Goal: Information Seeking & Learning: Check status

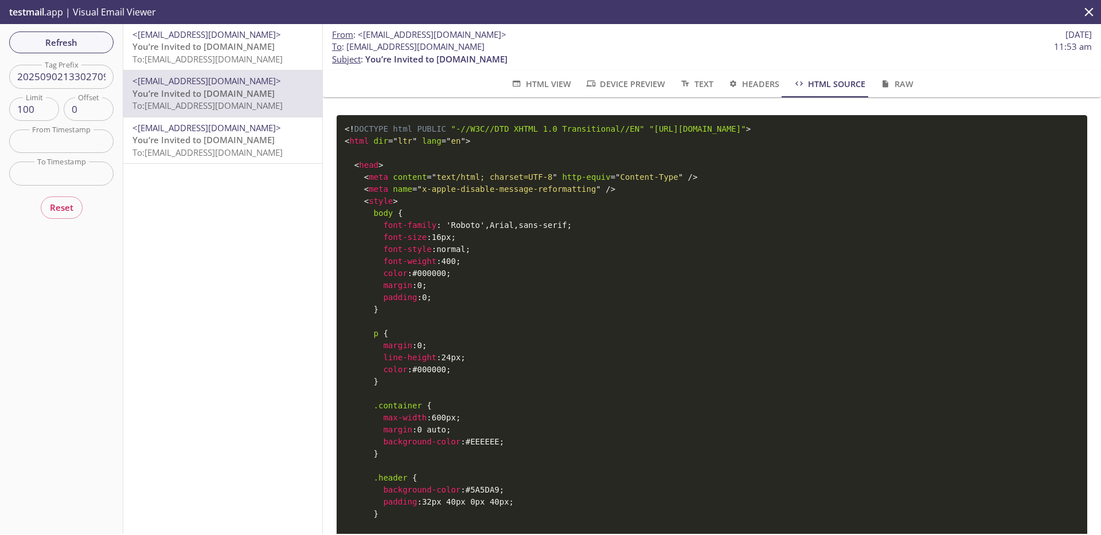
scroll to position [1330, 0]
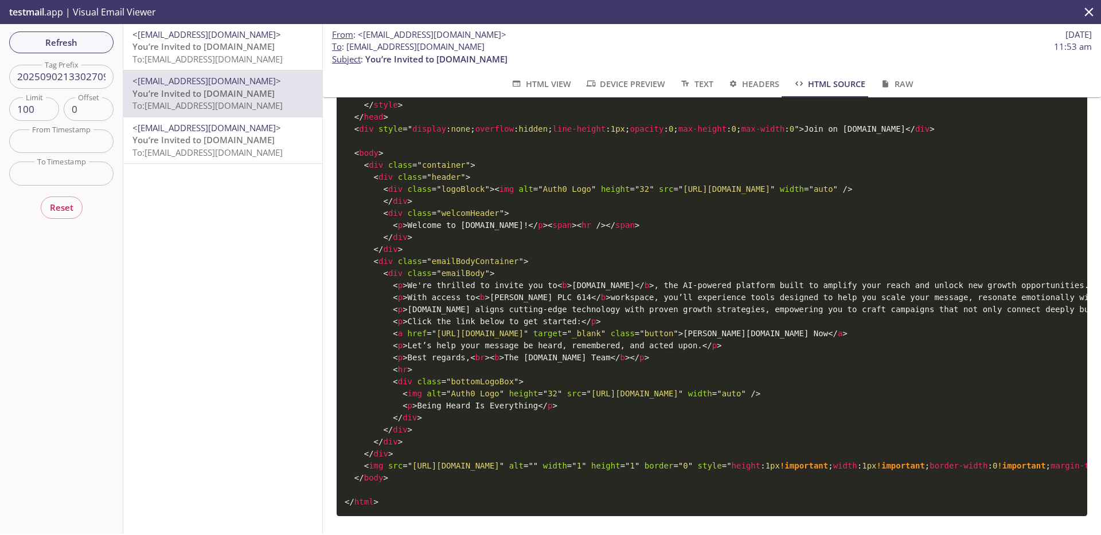
click at [1089, 13] on icon "close" at bounding box center [1089, 11] width 9 height 9
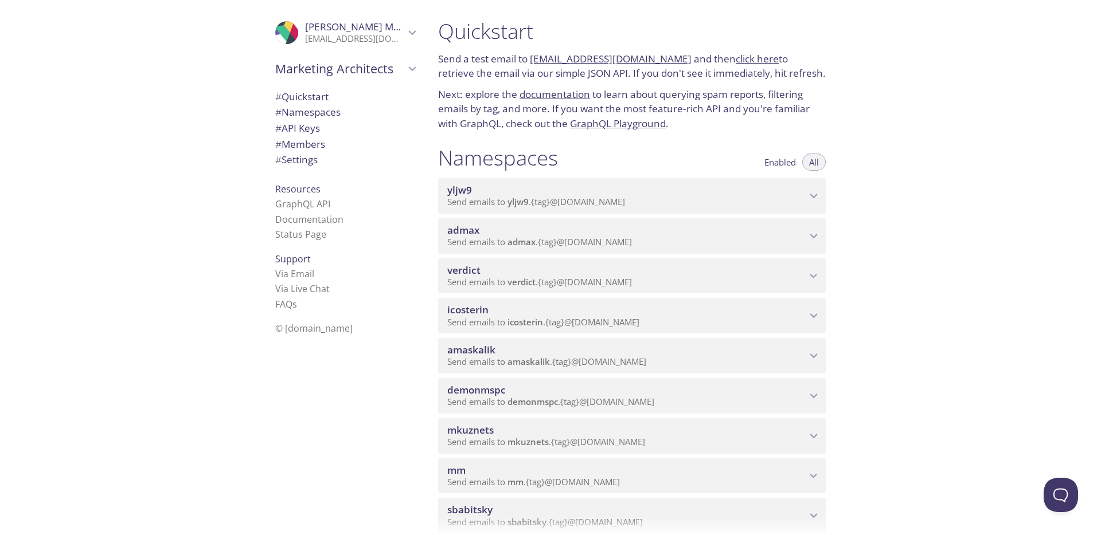
click at [498, 237] on span "Send emails to admax . {tag} @[DOMAIN_NAME]" at bounding box center [539, 241] width 185 height 11
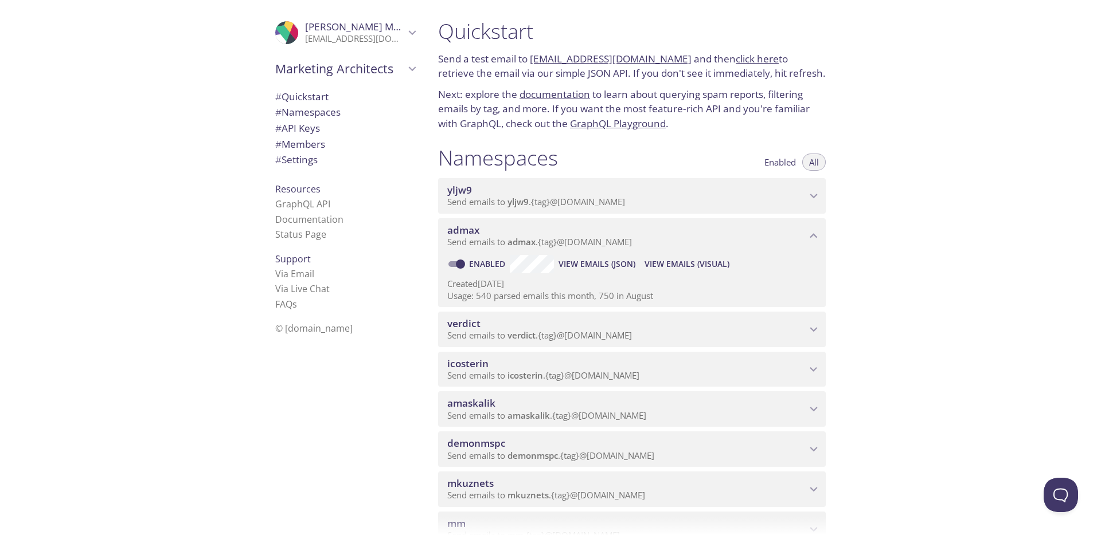
click at [484, 236] on div "admax Send emails to admax . {tag} @[DOMAIN_NAME]" at bounding box center [626, 236] width 359 height 24
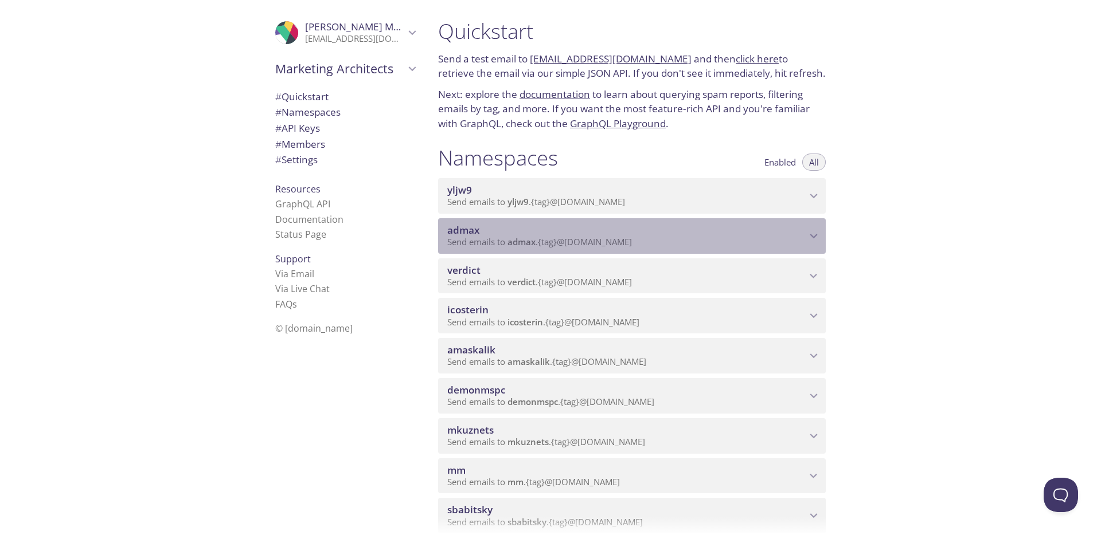
click at [809, 236] on icon "admax namespace" at bounding box center [813, 236] width 15 height 15
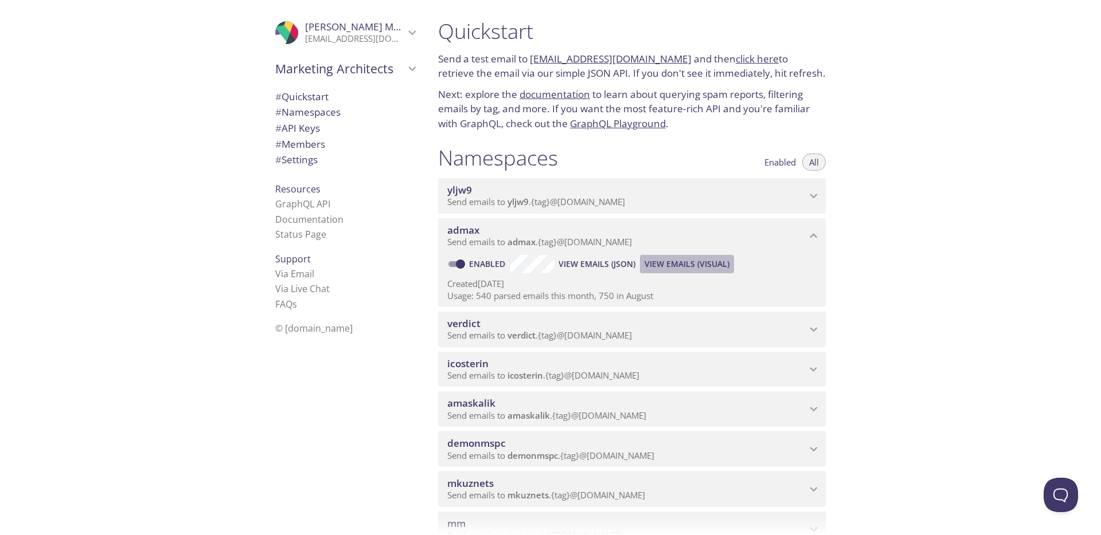
click at [705, 258] on span "View Emails (Visual)" at bounding box center [686, 264] width 85 height 14
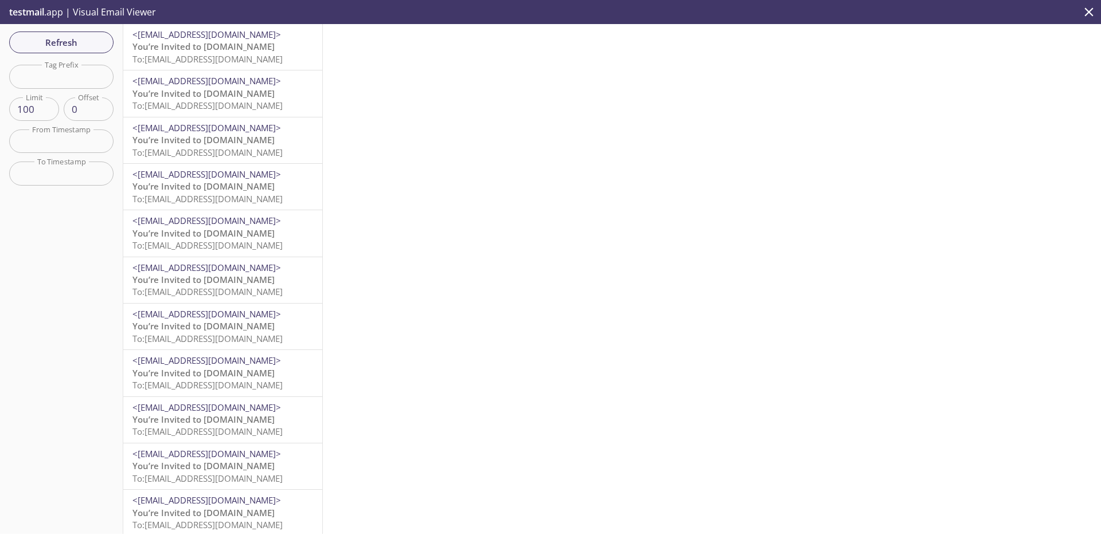
click at [87, 72] on input "text" at bounding box center [61, 77] width 104 height 24
paste input "[EMAIL_ADDRESS][DOMAIN_NAME]"
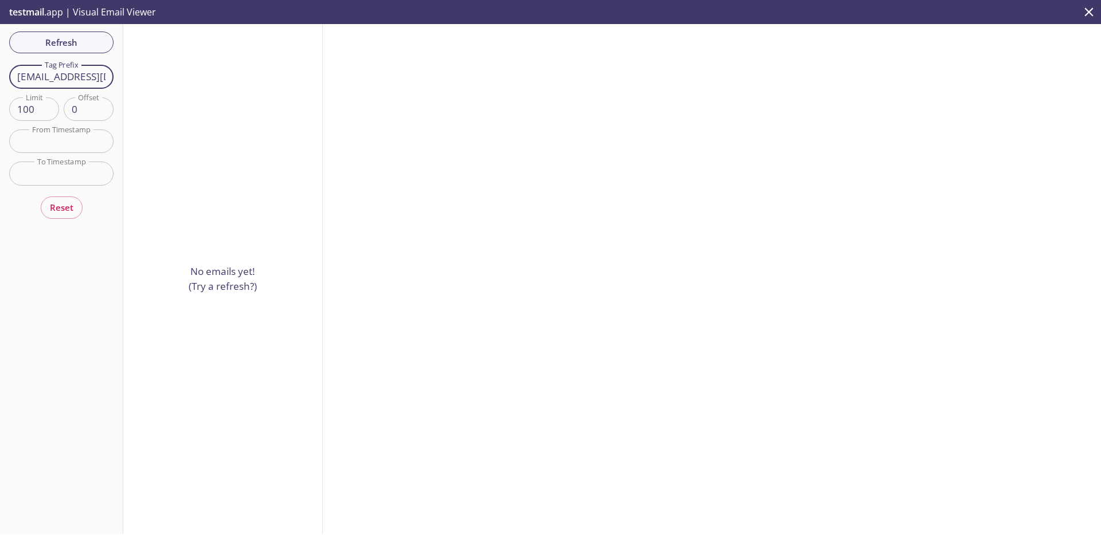
drag, startPoint x: 53, startPoint y: 77, endPoint x: 3, endPoint y: 75, distance: 49.3
click at [3, 75] on div "Refresh Filters Tag Prefix [EMAIL_ADDRESS][DOMAIN_NAME] Tag Prefix Limit 100 Li…" at bounding box center [61, 279] width 123 height 510
drag, startPoint x: 66, startPoint y: 79, endPoint x: 147, endPoint y: 78, distance: 80.8
click at [159, 77] on div "Refresh Filters Tag Prefix [EMAIL_ADDRESS][DOMAIN_NAME] Tag Prefix Limit 100 Li…" at bounding box center [550, 279] width 1101 height 510
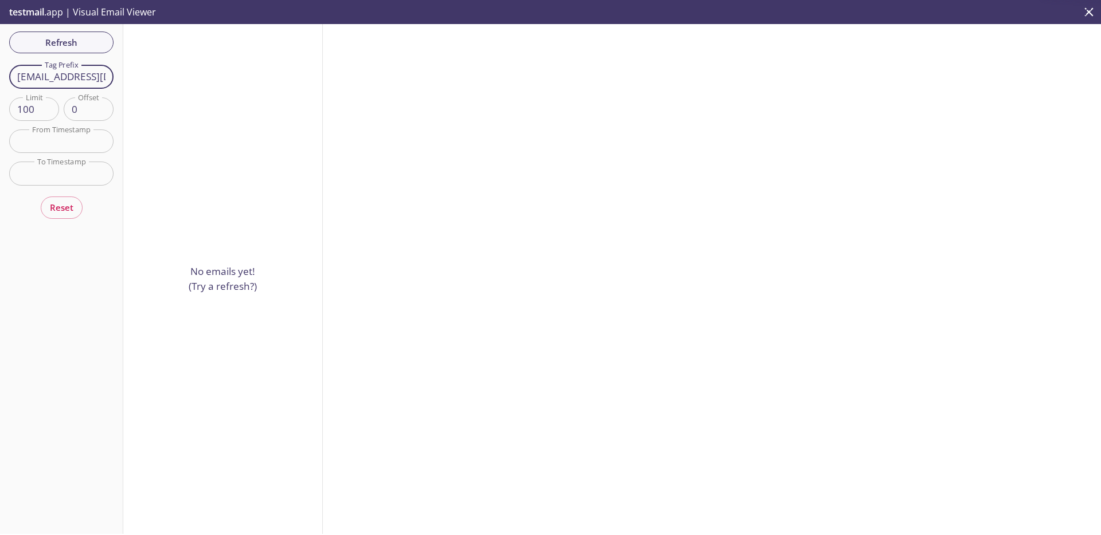
click at [76, 77] on input "[EMAIL_ADDRESS][DOMAIN_NAME]" at bounding box center [61, 77] width 104 height 24
drag, startPoint x: 85, startPoint y: 77, endPoint x: 151, endPoint y: 77, distance: 66.5
click at [151, 77] on div "Refresh Filters Tag Prefix [EMAIL_ADDRESS][DOMAIN_NAME] Tag Prefix Limit 100 Li…" at bounding box center [550, 279] width 1101 height 510
click at [96, 78] on input "[EMAIL_ADDRESS][DOMAIN_NAME]" at bounding box center [61, 77] width 104 height 24
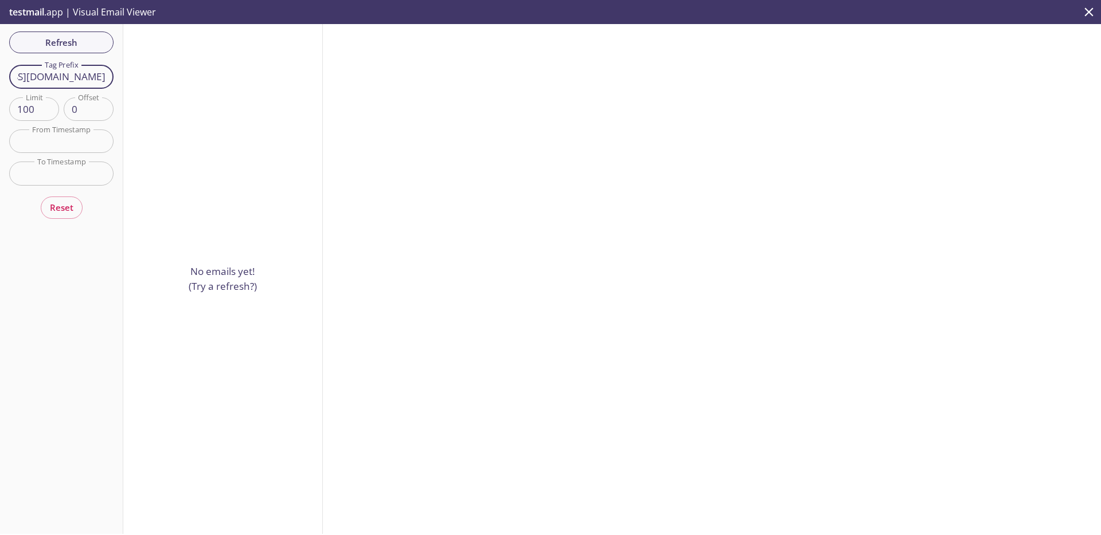
drag, startPoint x: 48, startPoint y: 77, endPoint x: 143, endPoint y: 79, distance: 95.7
click at [143, 79] on div "Refresh Filters Tag Prefix [EMAIL_ADDRESS][DOMAIN_NAME] Tag Prefix Limit 100 Li…" at bounding box center [550, 279] width 1101 height 510
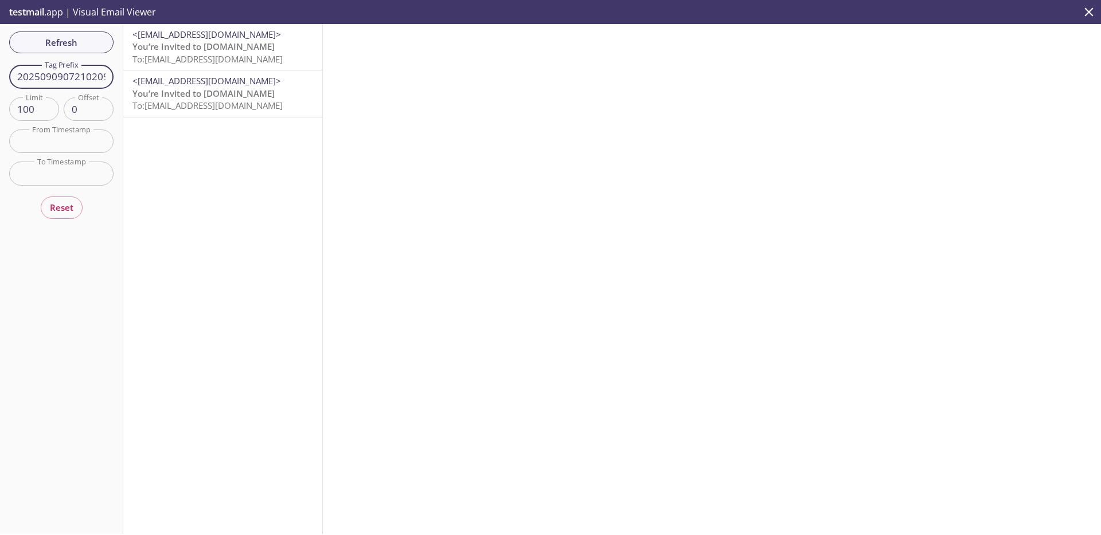
click at [79, 74] on input "2025090907210209" at bounding box center [61, 77] width 104 height 24
paste input "4170737"
type input "2025090417073709"
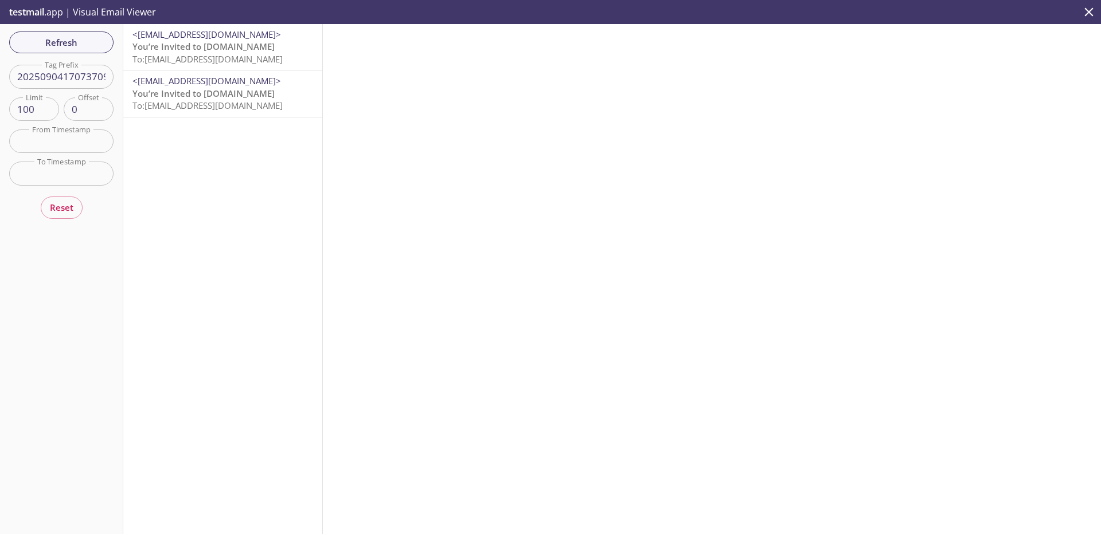
click at [200, 56] on span "To: [EMAIL_ADDRESS][DOMAIN_NAME]" at bounding box center [207, 58] width 150 height 11
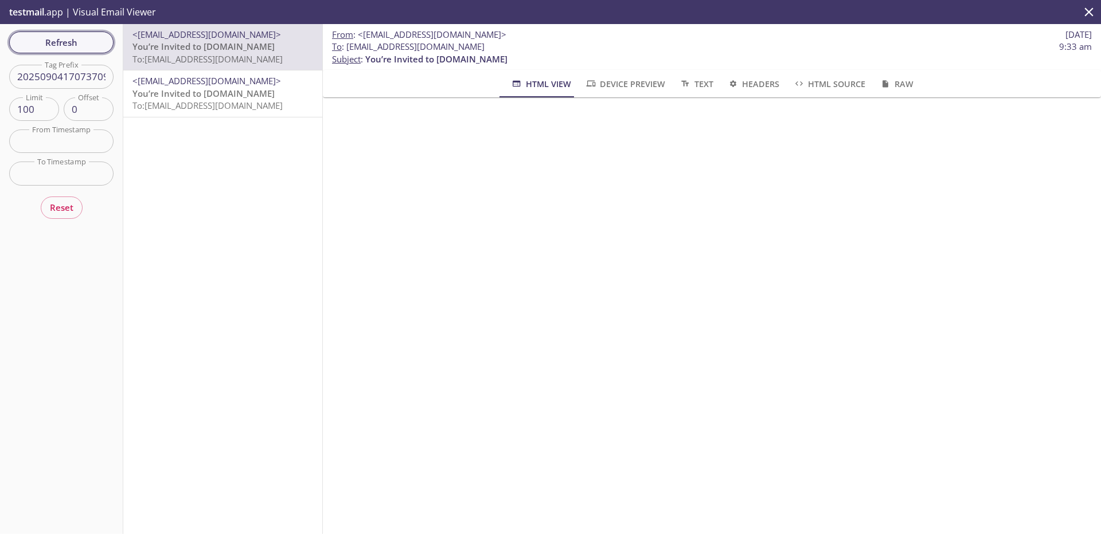
click at [96, 40] on span "Refresh" at bounding box center [61, 42] width 86 height 15
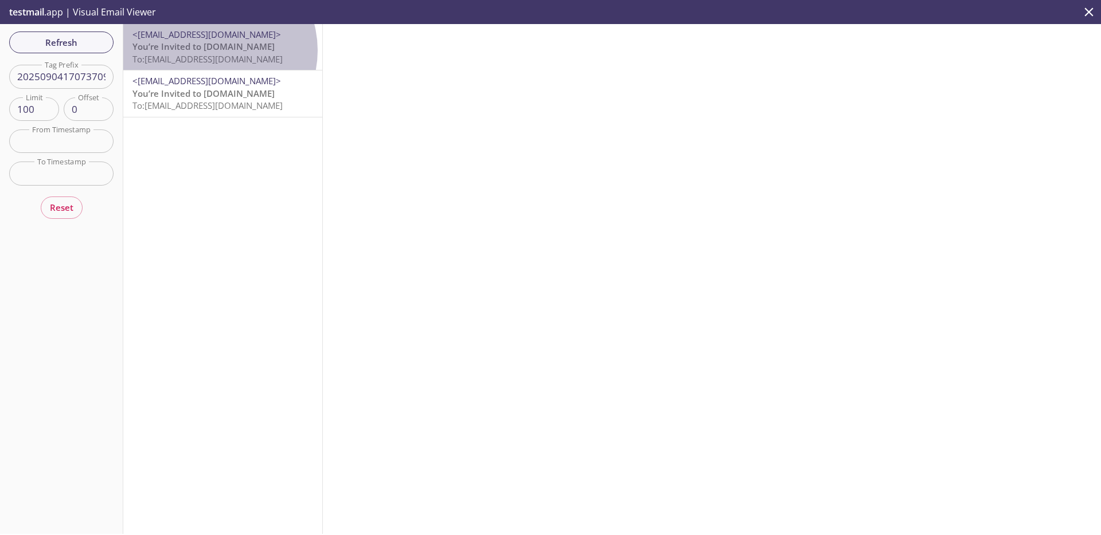
click at [213, 50] on span "You’re Invited to [DOMAIN_NAME]" at bounding box center [203, 46] width 142 height 11
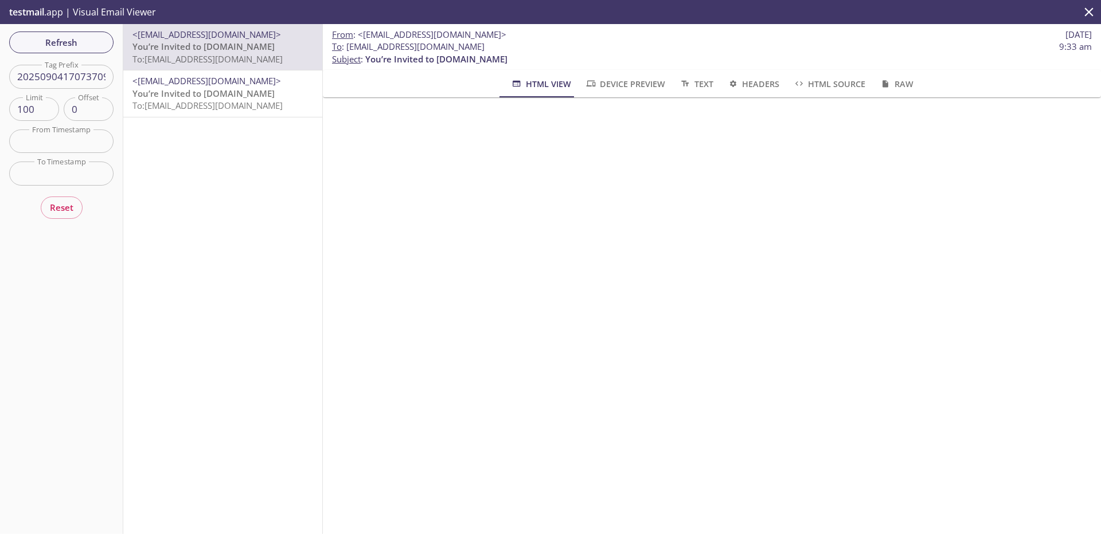
click at [187, 100] on span "To: [EMAIL_ADDRESS][DOMAIN_NAME]" at bounding box center [207, 105] width 150 height 11
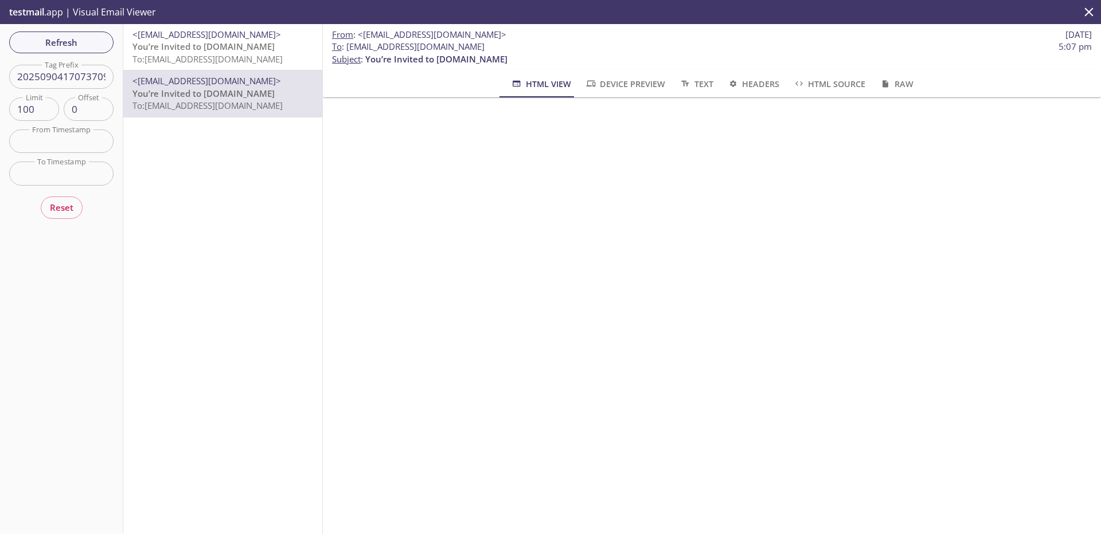
click at [208, 50] on span "You’re Invited to [DOMAIN_NAME]" at bounding box center [203, 46] width 142 height 11
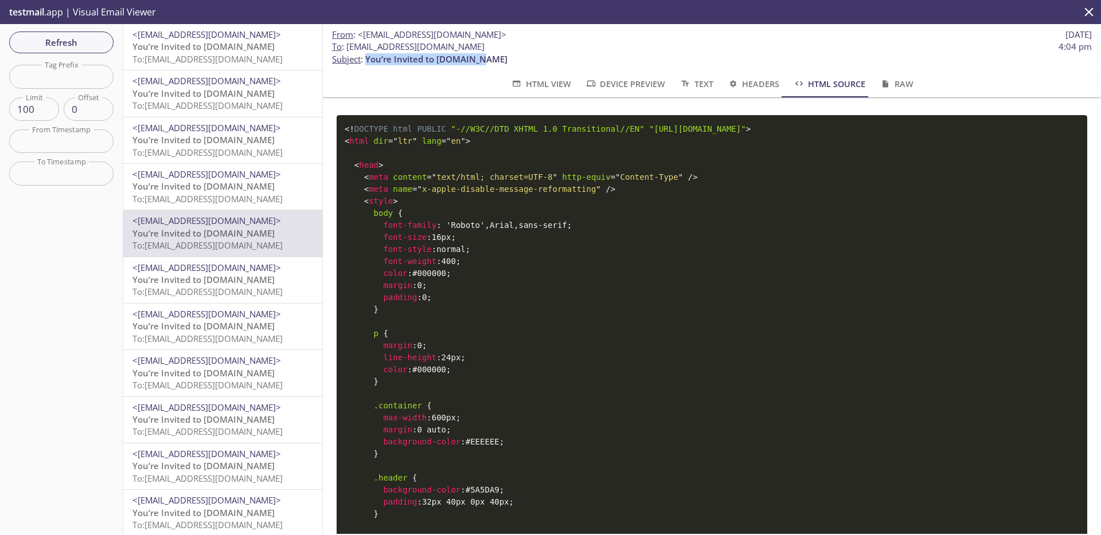
scroll to position [1247, 0]
